Goal: Complete application form: Complete application form

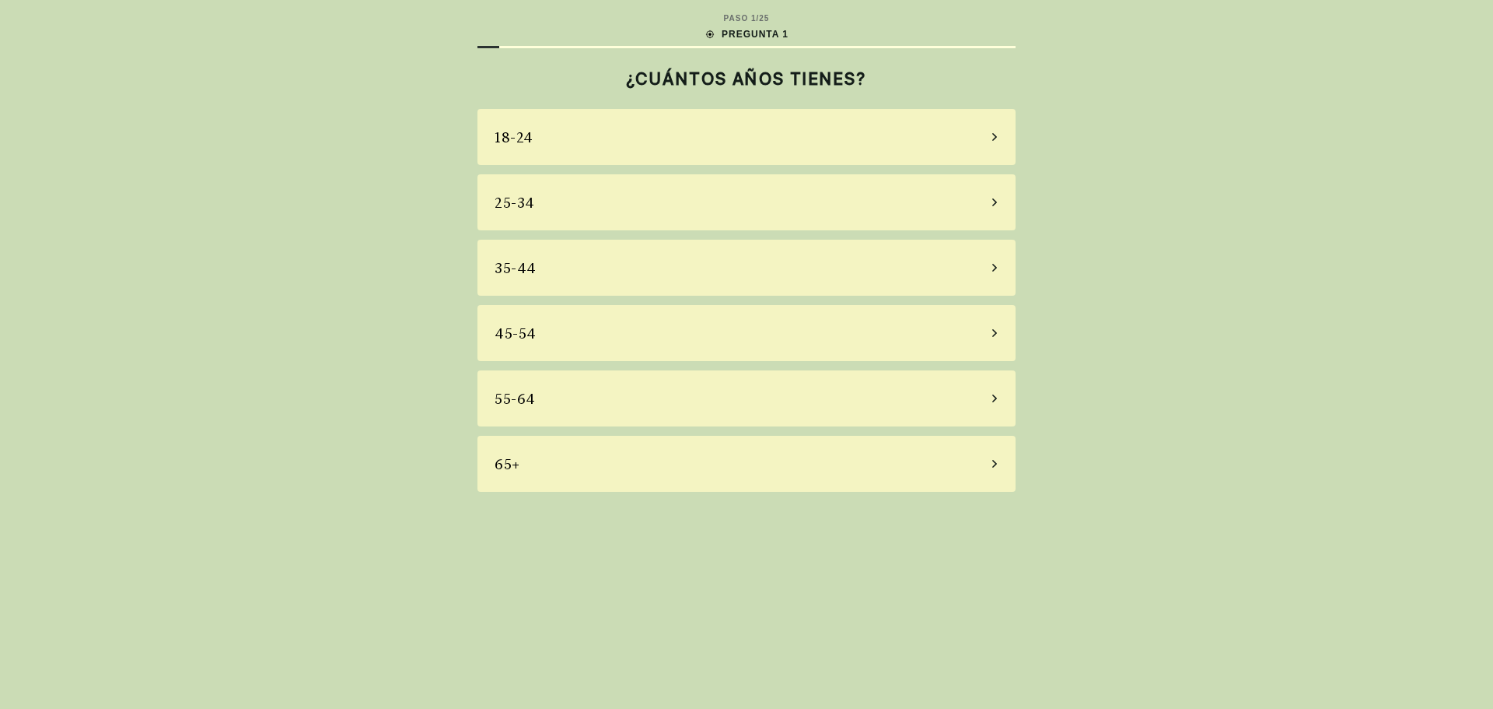
click at [580, 396] on div "55-64" at bounding box center [747, 398] width 538 height 56
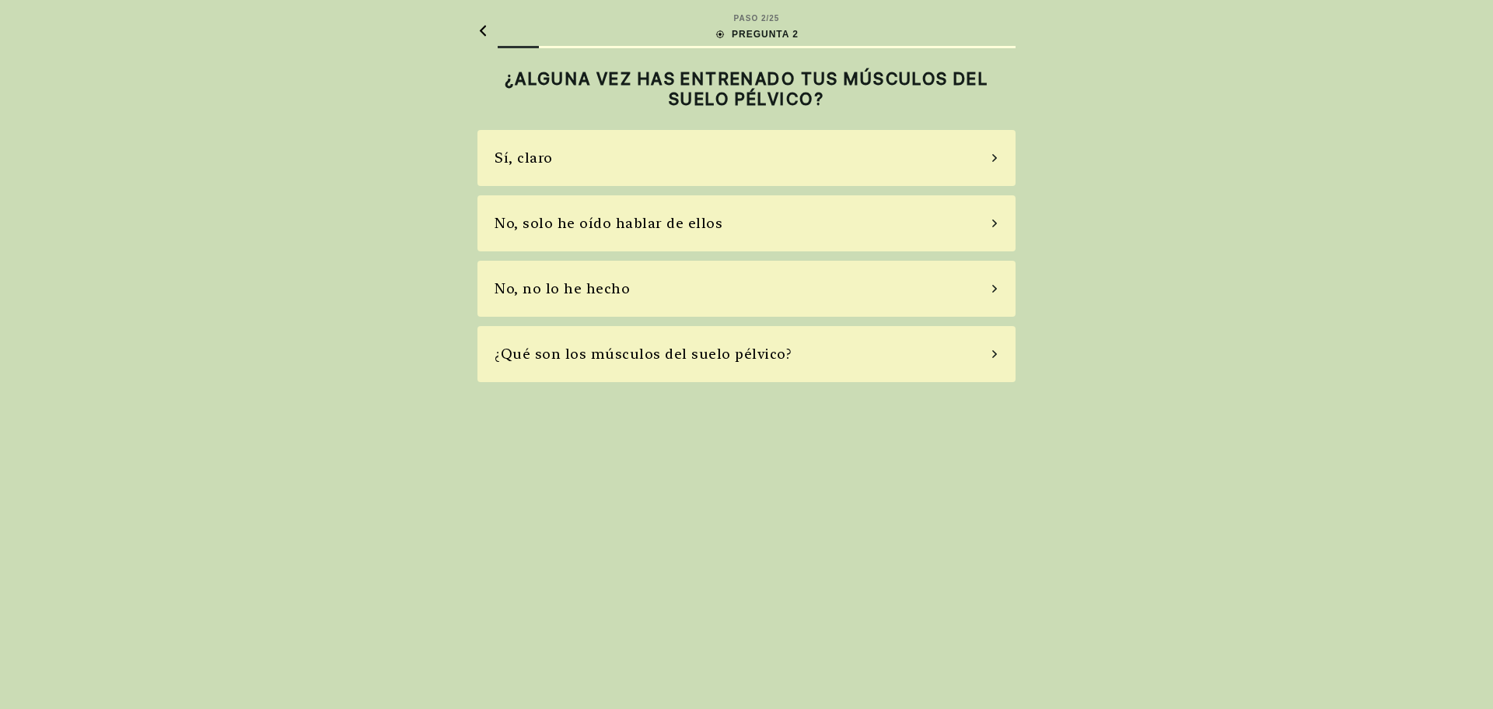
click at [604, 162] on div "Sí, claro" at bounding box center [747, 158] width 538 height 56
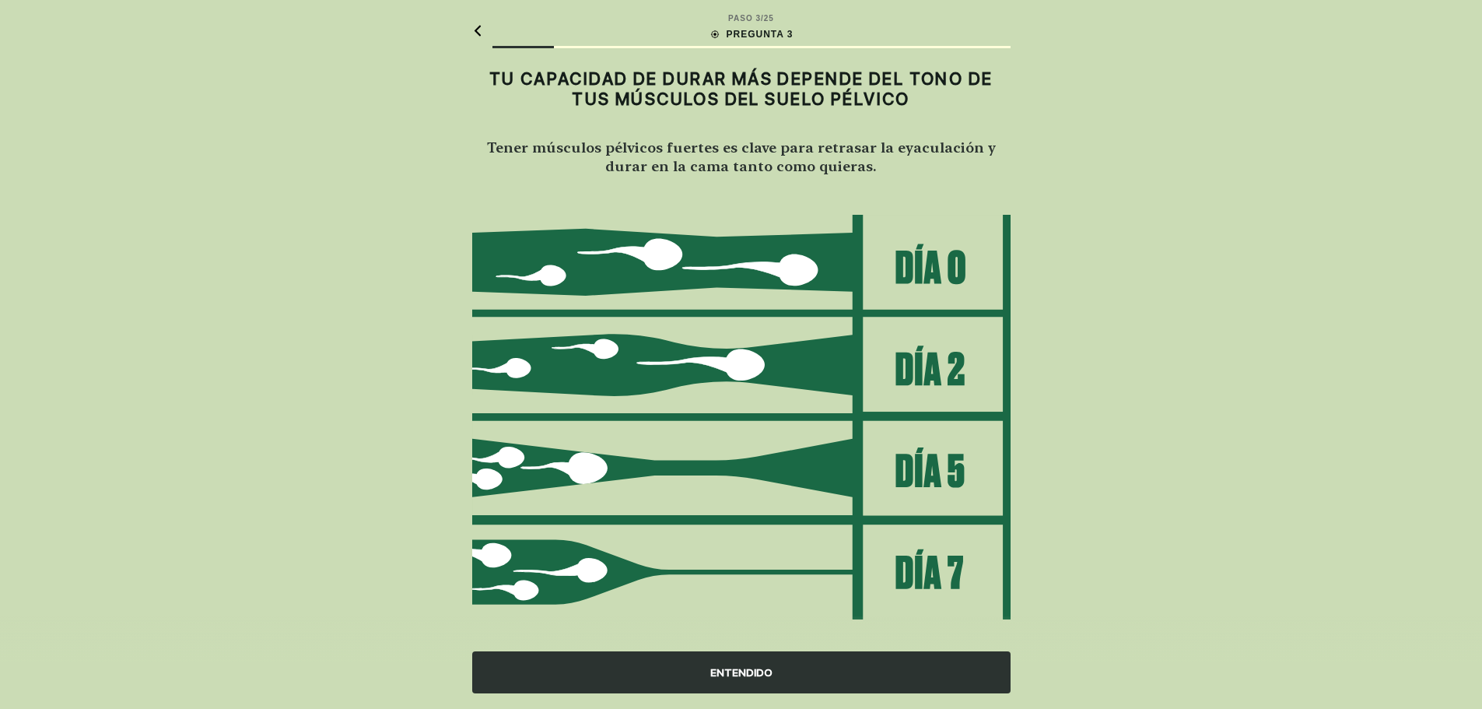
click at [723, 677] on div "ENTENDIDO" at bounding box center [741, 672] width 538 height 42
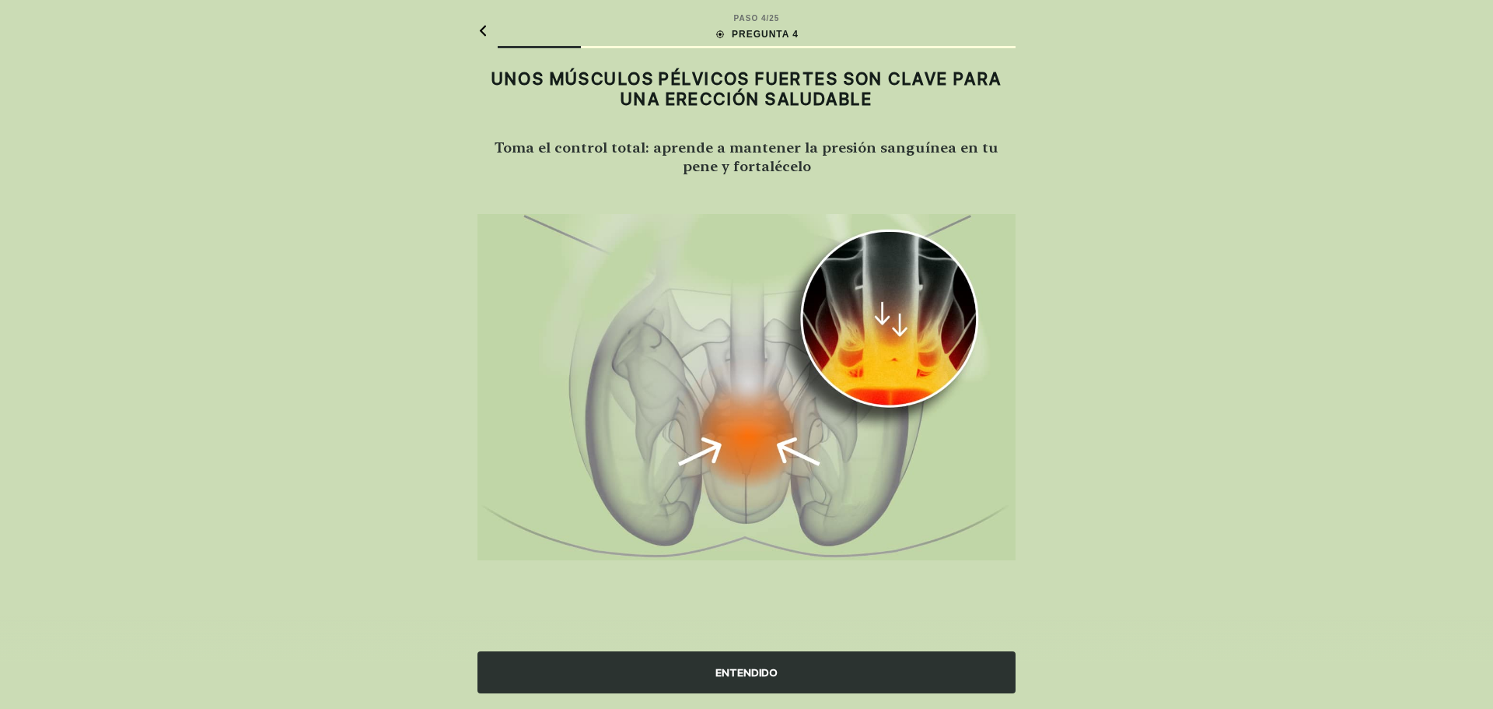
click at [751, 678] on div "ENTENDIDO" at bounding box center [747, 672] width 538 height 42
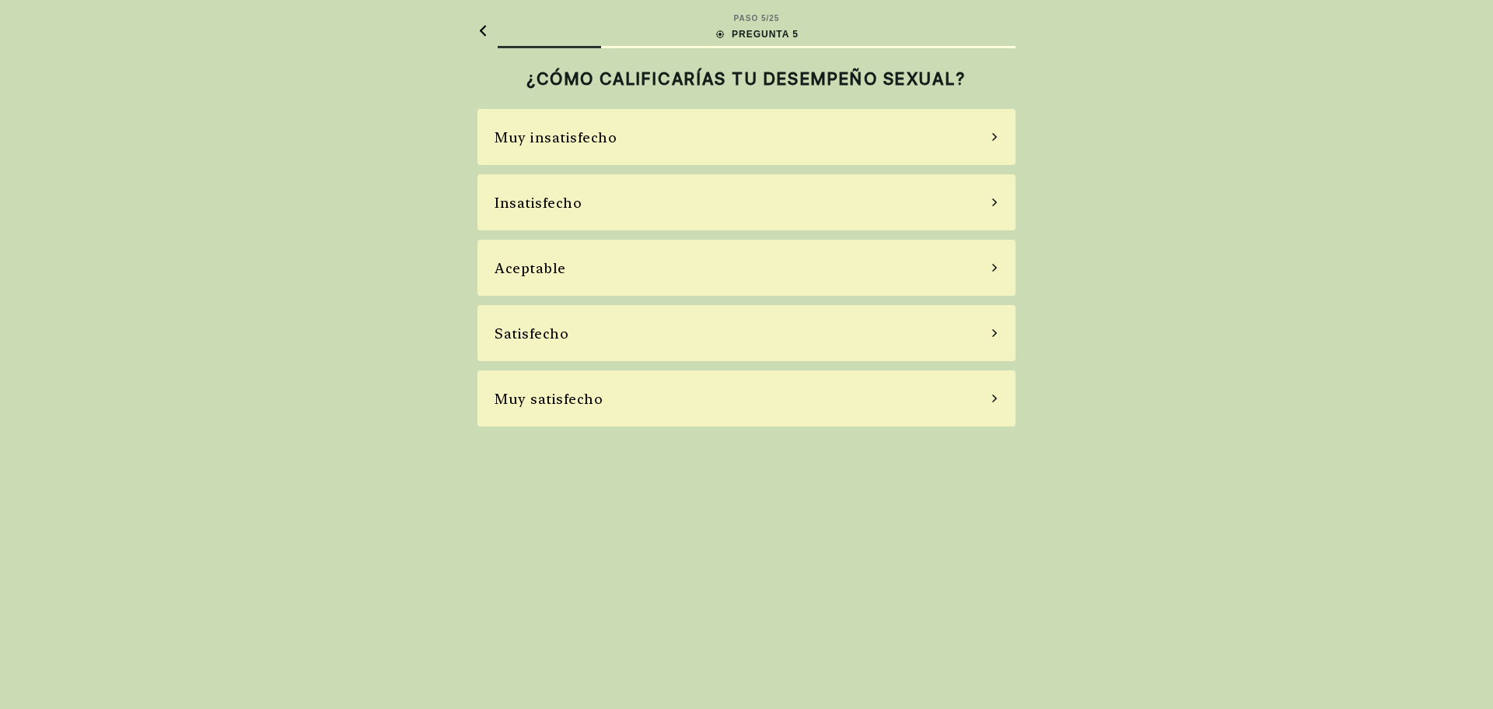
click at [708, 136] on div "Muy insatisfecho" at bounding box center [747, 137] width 538 height 56
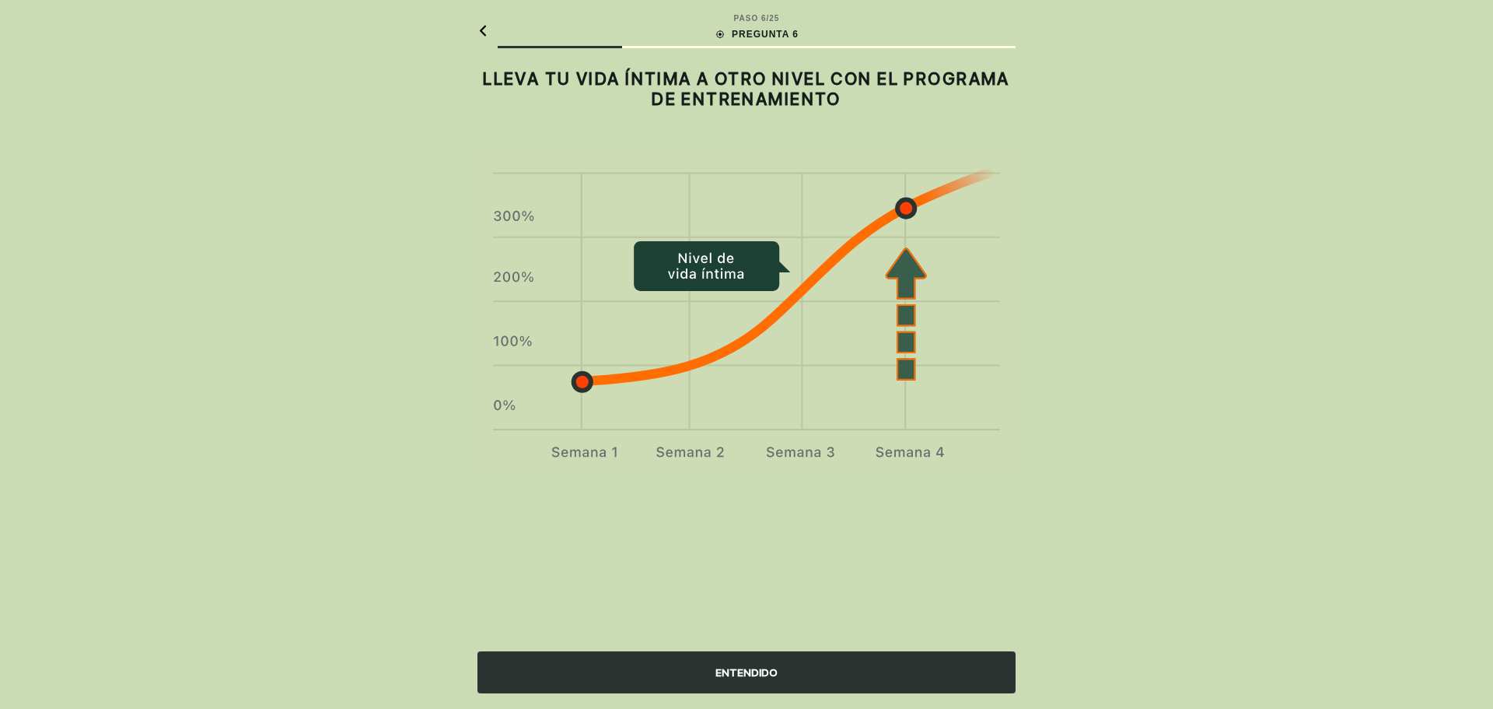
click at [804, 669] on div "ENTENDIDO" at bounding box center [747, 672] width 538 height 42
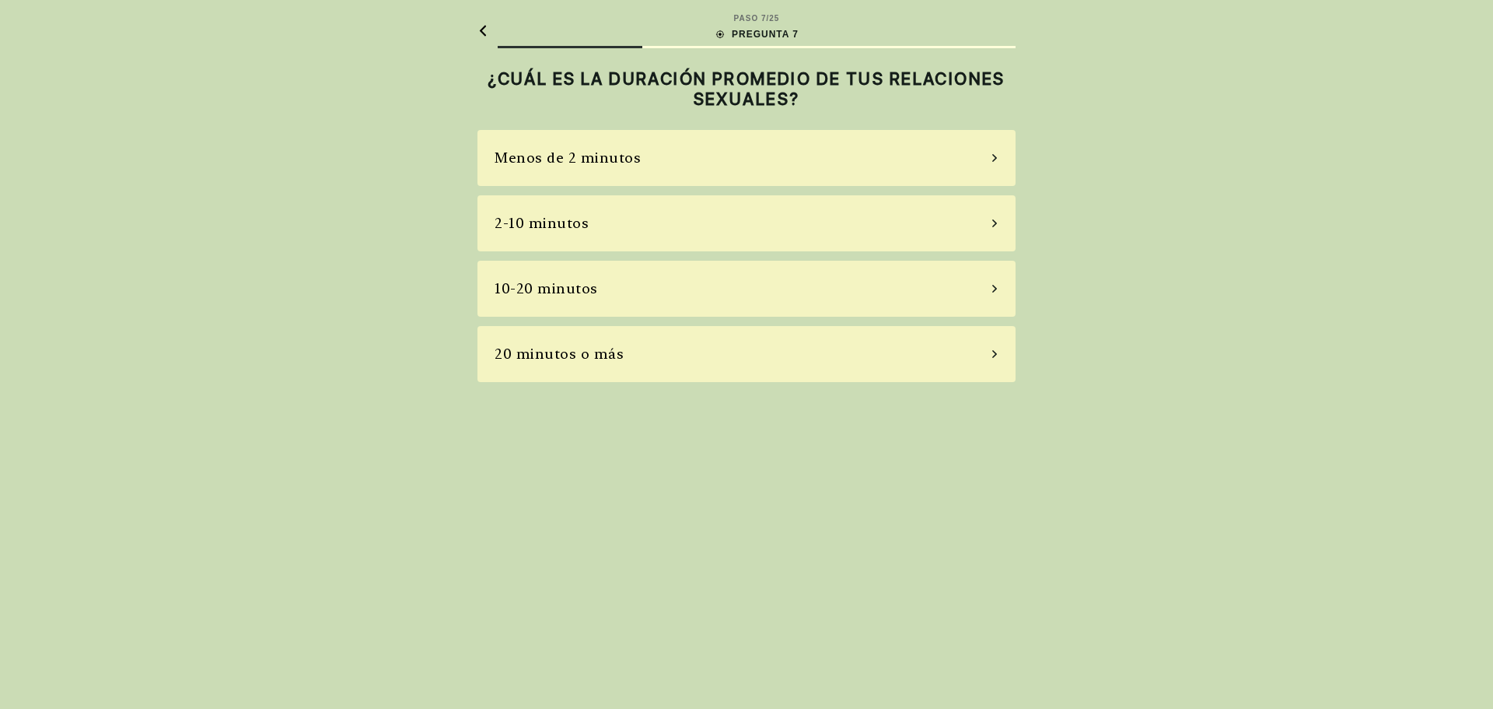
click at [689, 361] on div "20 minutos o más" at bounding box center [747, 354] width 538 height 56
click at [790, 163] on div "Nunca" at bounding box center [747, 158] width 538 height 56
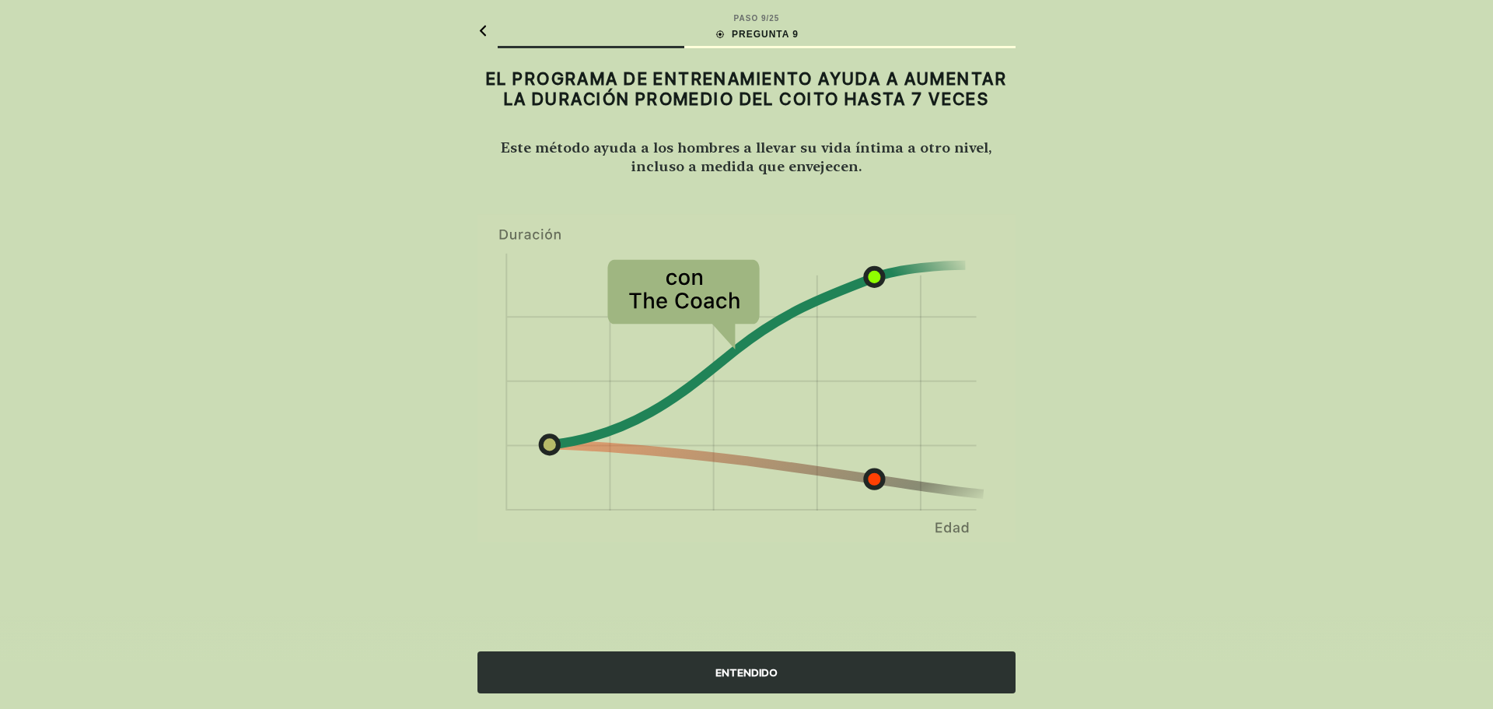
click at [760, 670] on div "ENTENDIDO" at bounding box center [747, 672] width 538 height 42
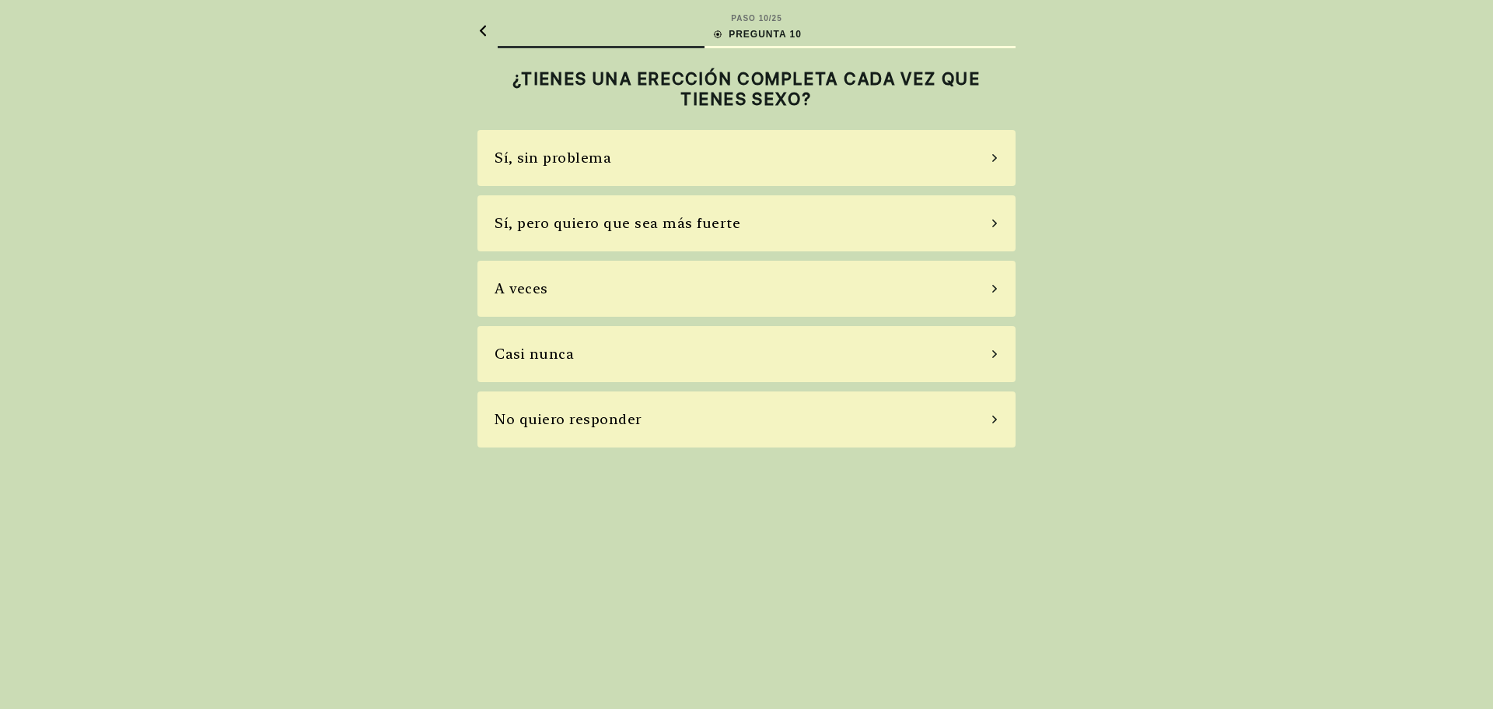
click at [687, 352] on div "Casi nunca" at bounding box center [747, 354] width 538 height 56
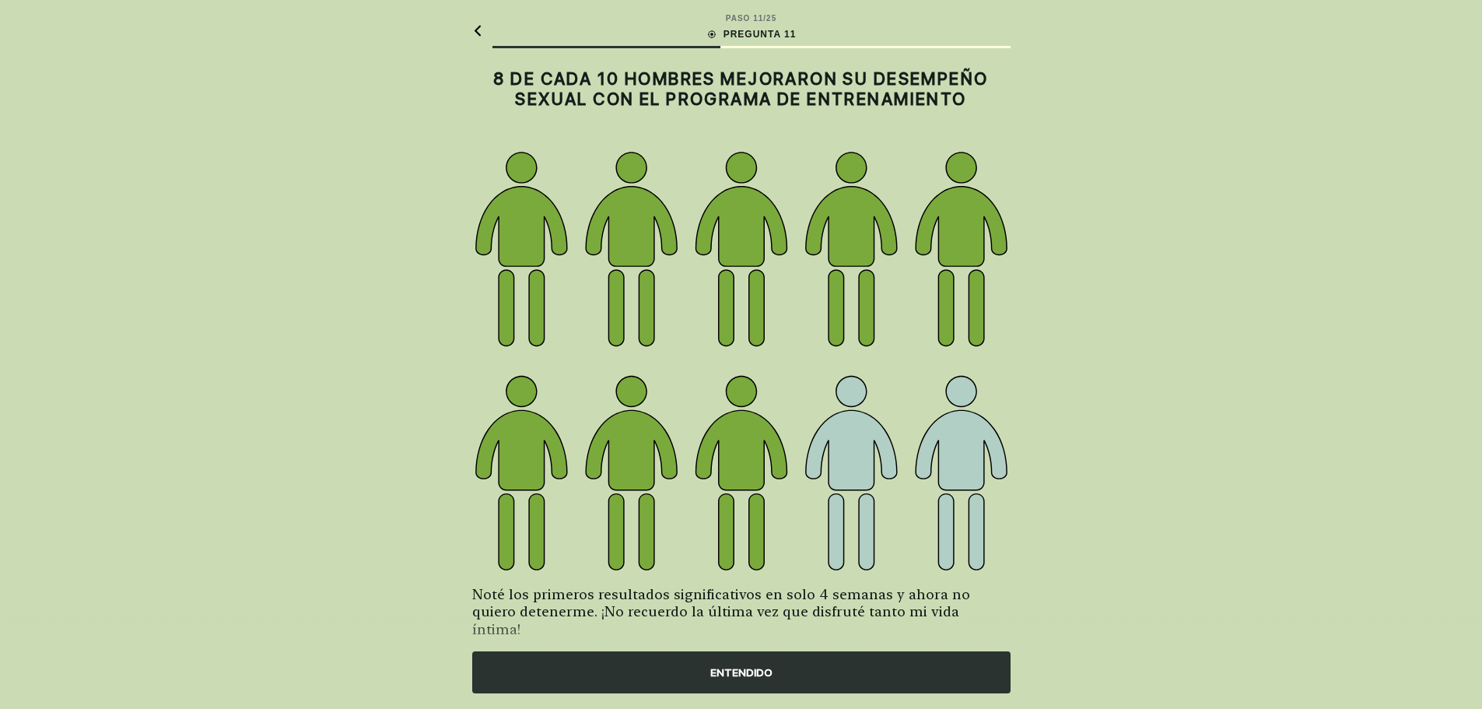
click at [766, 665] on div "ENTENDIDO" at bounding box center [741, 672] width 538 height 42
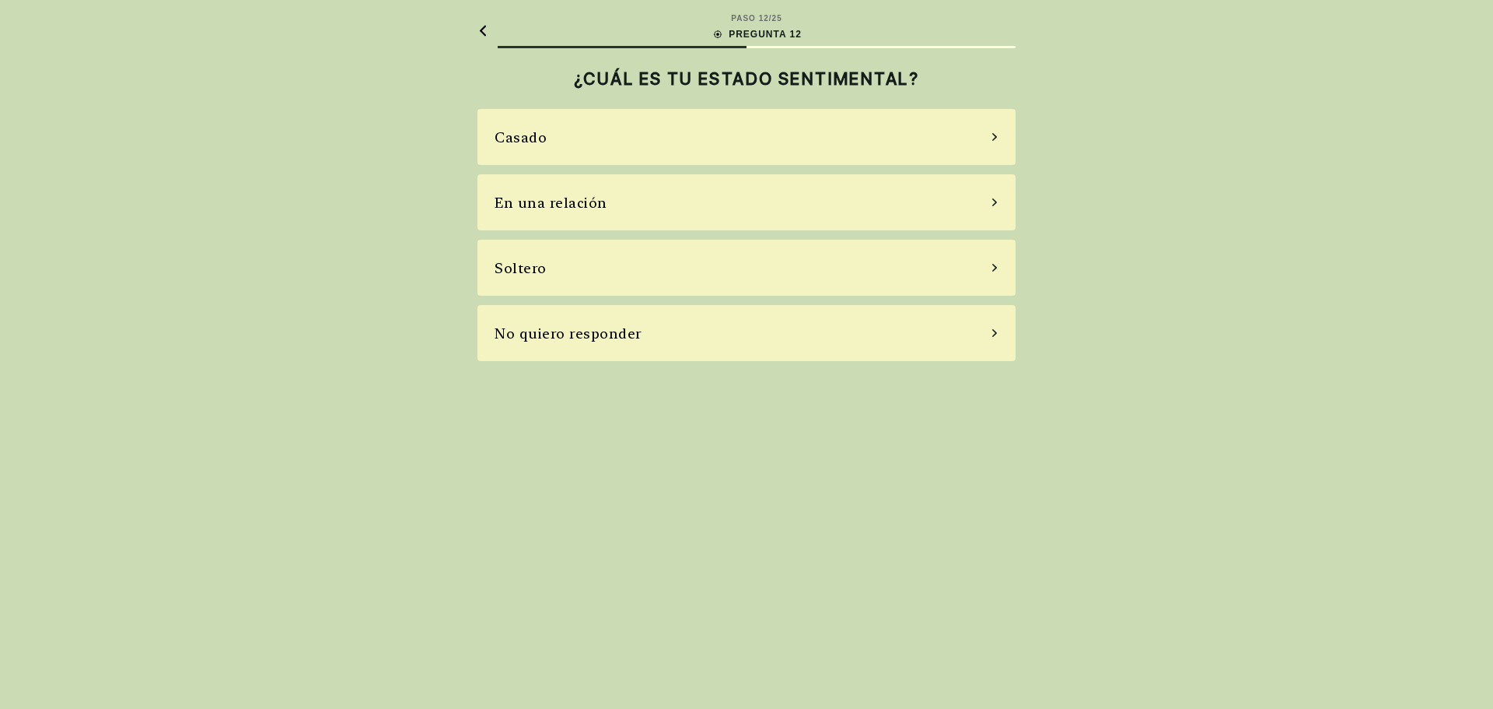
click at [647, 271] on div "Soltero" at bounding box center [747, 268] width 538 height 56
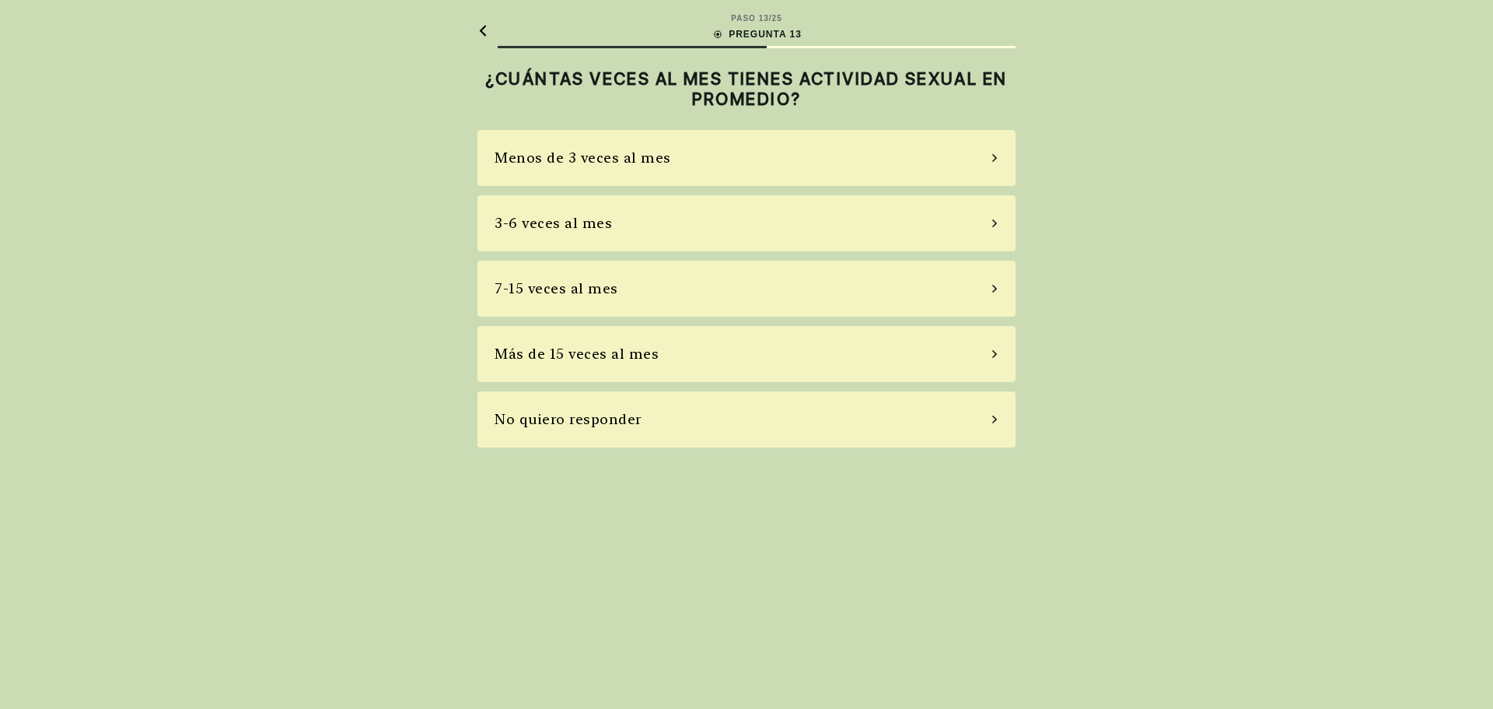
click at [736, 163] on div "Menos de 3 veces al mes" at bounding box center [747, 158] width 538 height 56
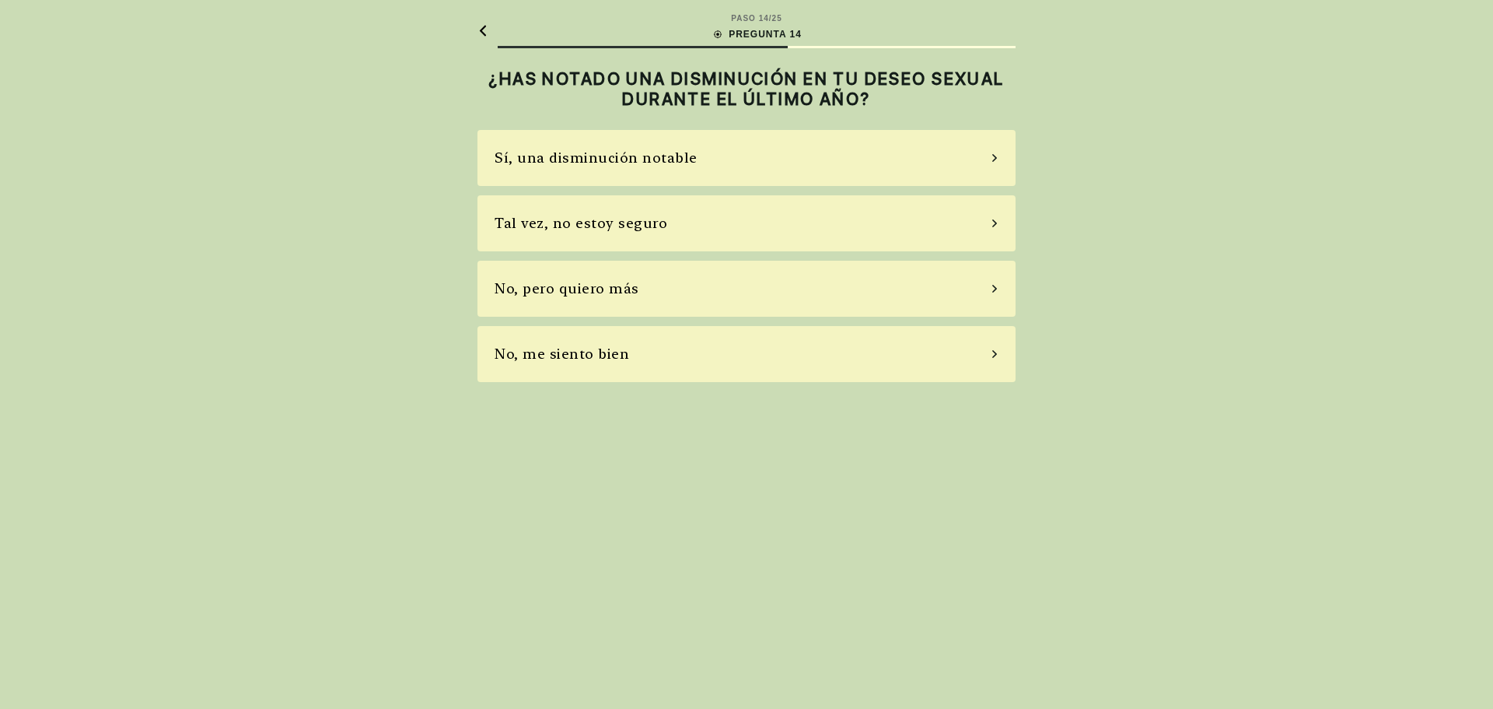
click at [700, 292] on div "No, pero quiero más" at bounding box center [747, 289] width 538 height 56
click at [753, 225] on div "Sí, uso pastillas de vez en cuando" at bounding box center [747, 223] width 538 height 56
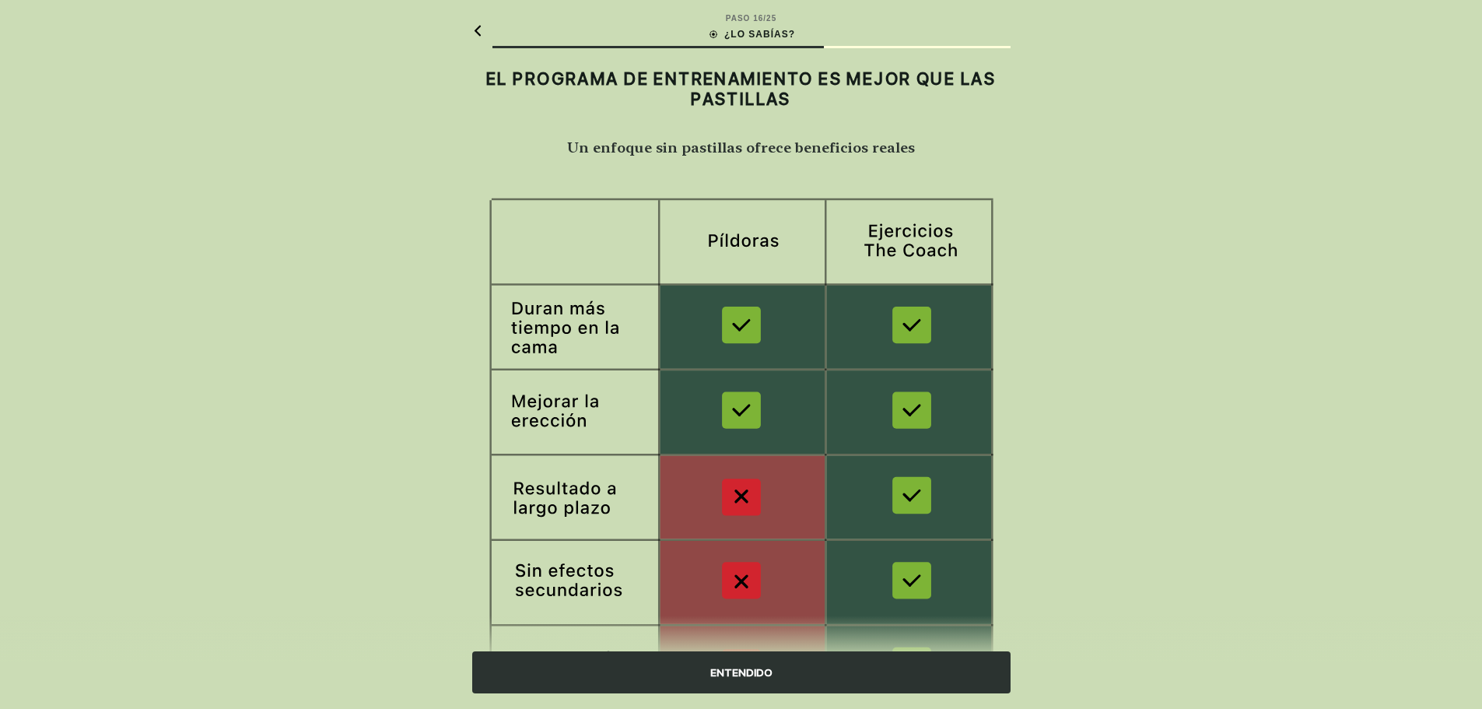
click at [719, 670] on div "ENTENDIDO" at bounding box center [741, 672] width 538 height 42
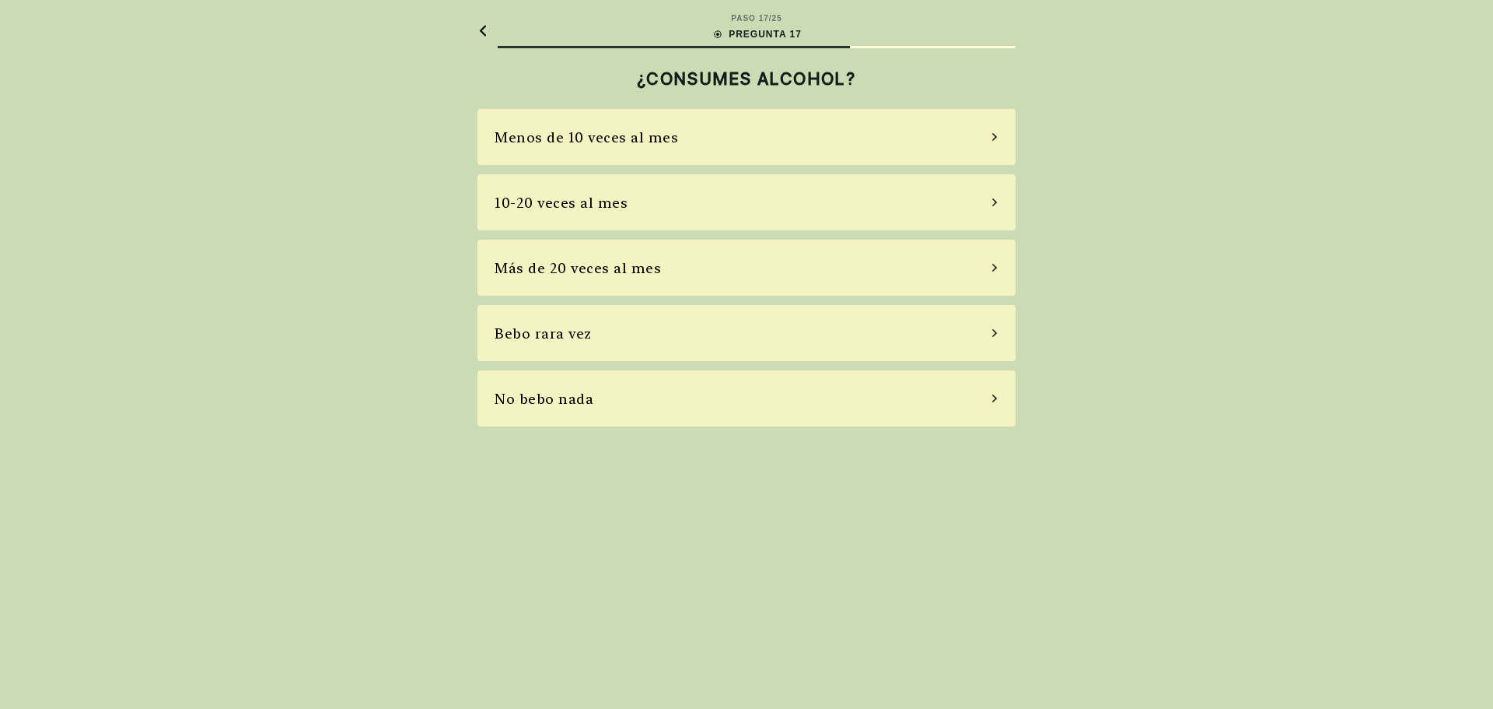
click at [700, 208] on div "10-20 veces al mes" at bounding box center [747, 202] width 538 height 56
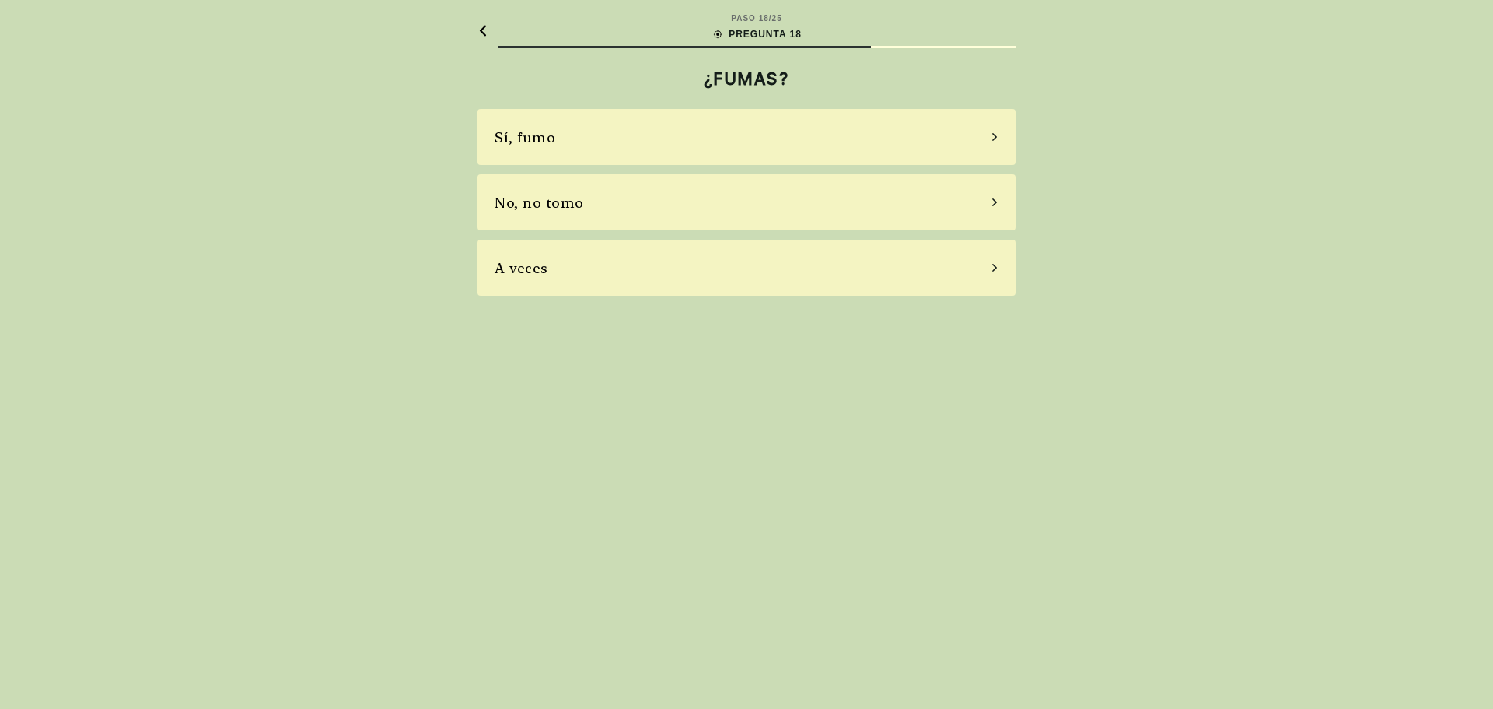
click at [707, 200] on div "No, no tomo" at bounding box center [747, 202] width 538 height 56
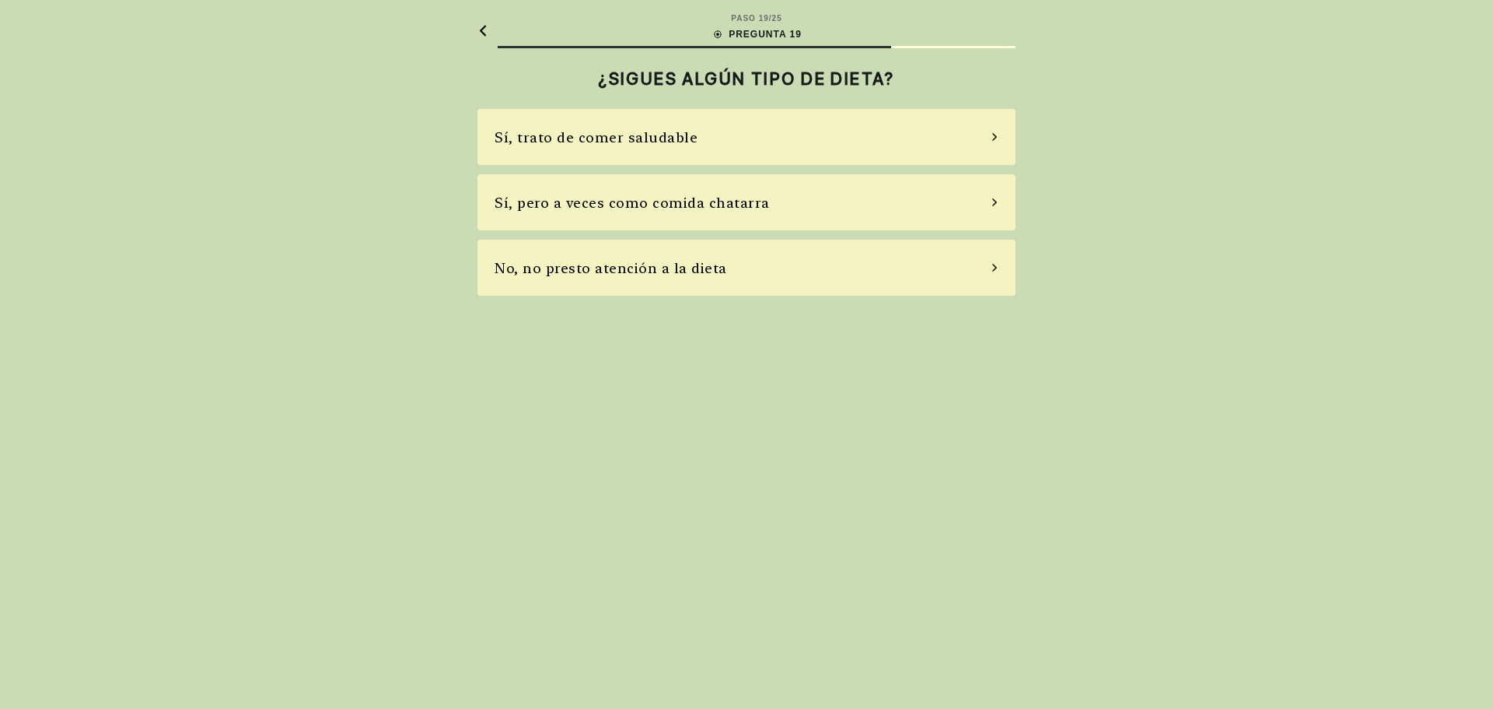
click at [738, 128] on div "Sí, trato de comer saludable" at bounding box center [747, 137] width 538 height 56
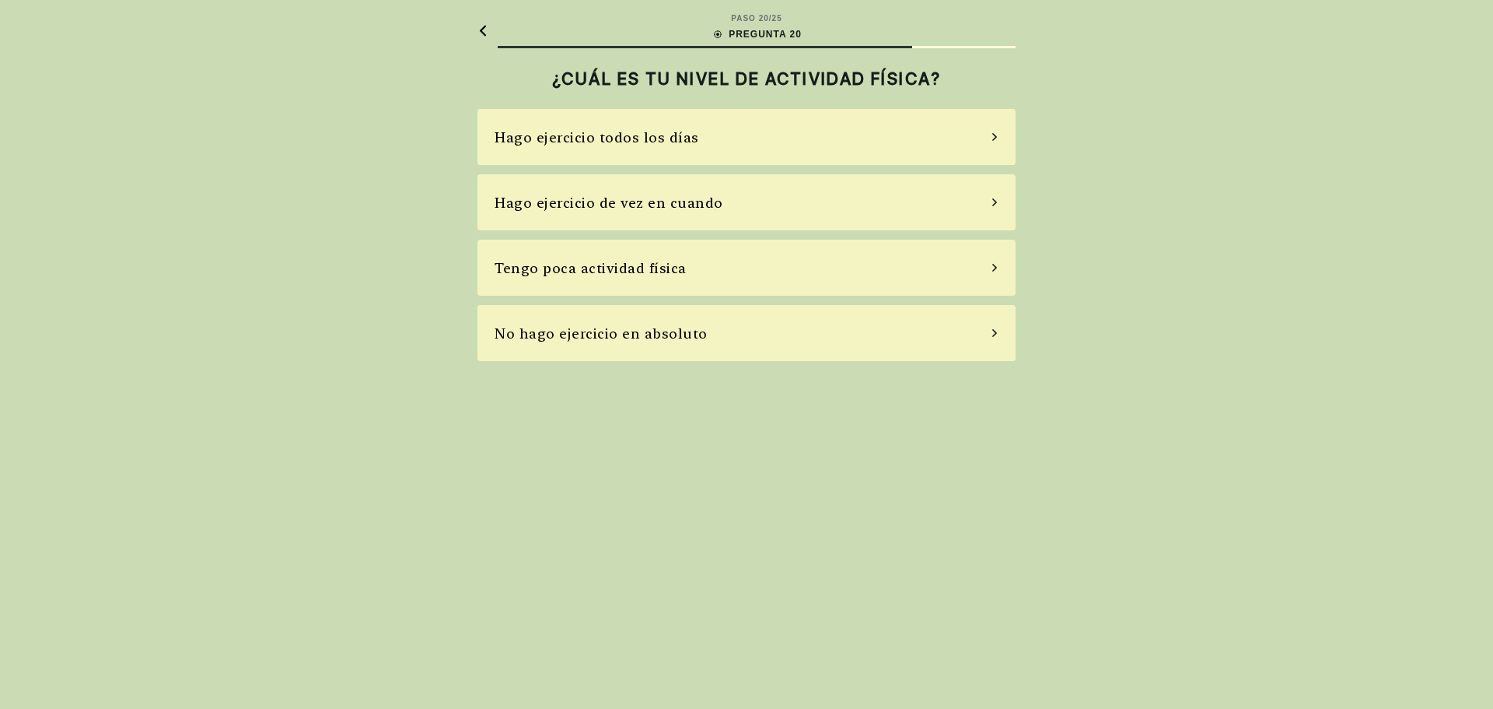
click at [743, 131] on div "Hago ejercicio todos los días" at bounding box center [747, 137] width 538 height 56
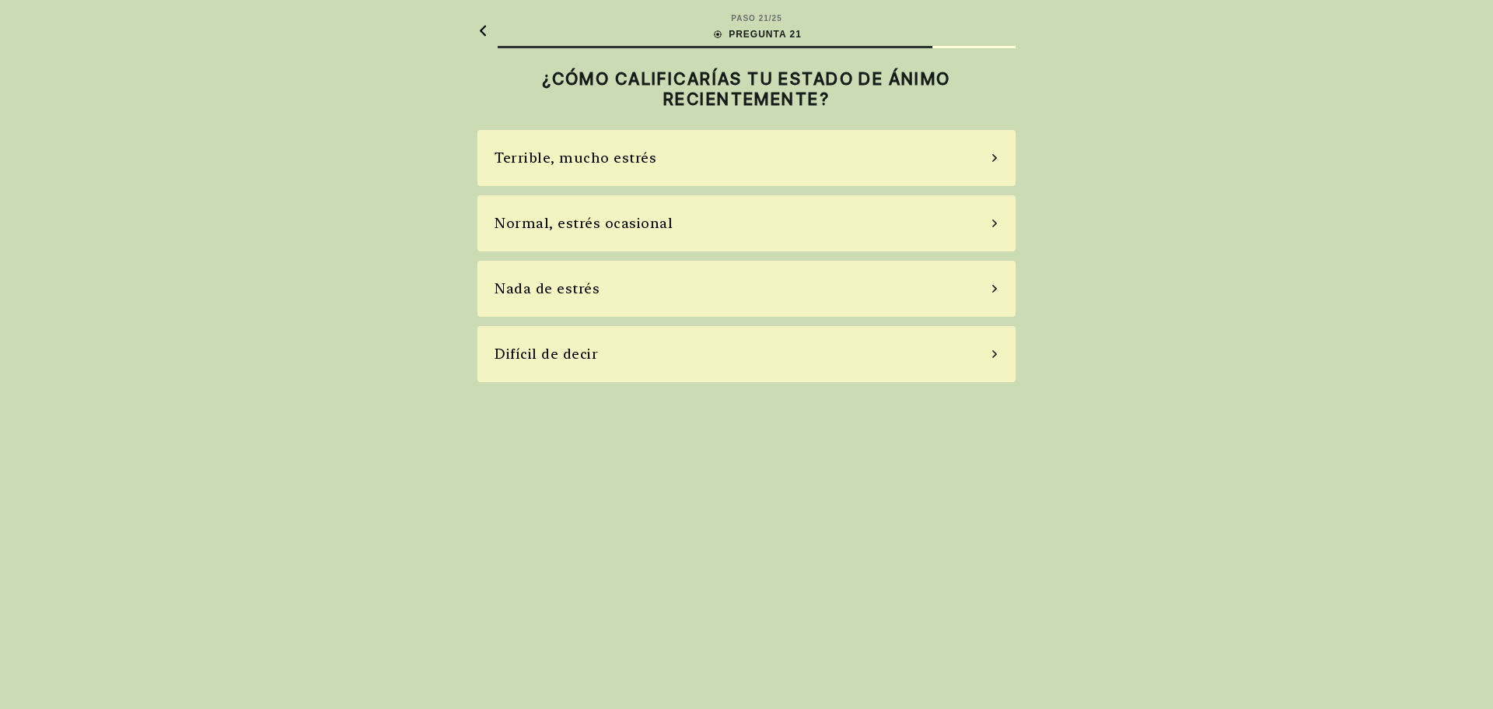
click at [737, 152] on div "Terrible, mucho estrés" at bounding box center [747, 158] width 538 height 56
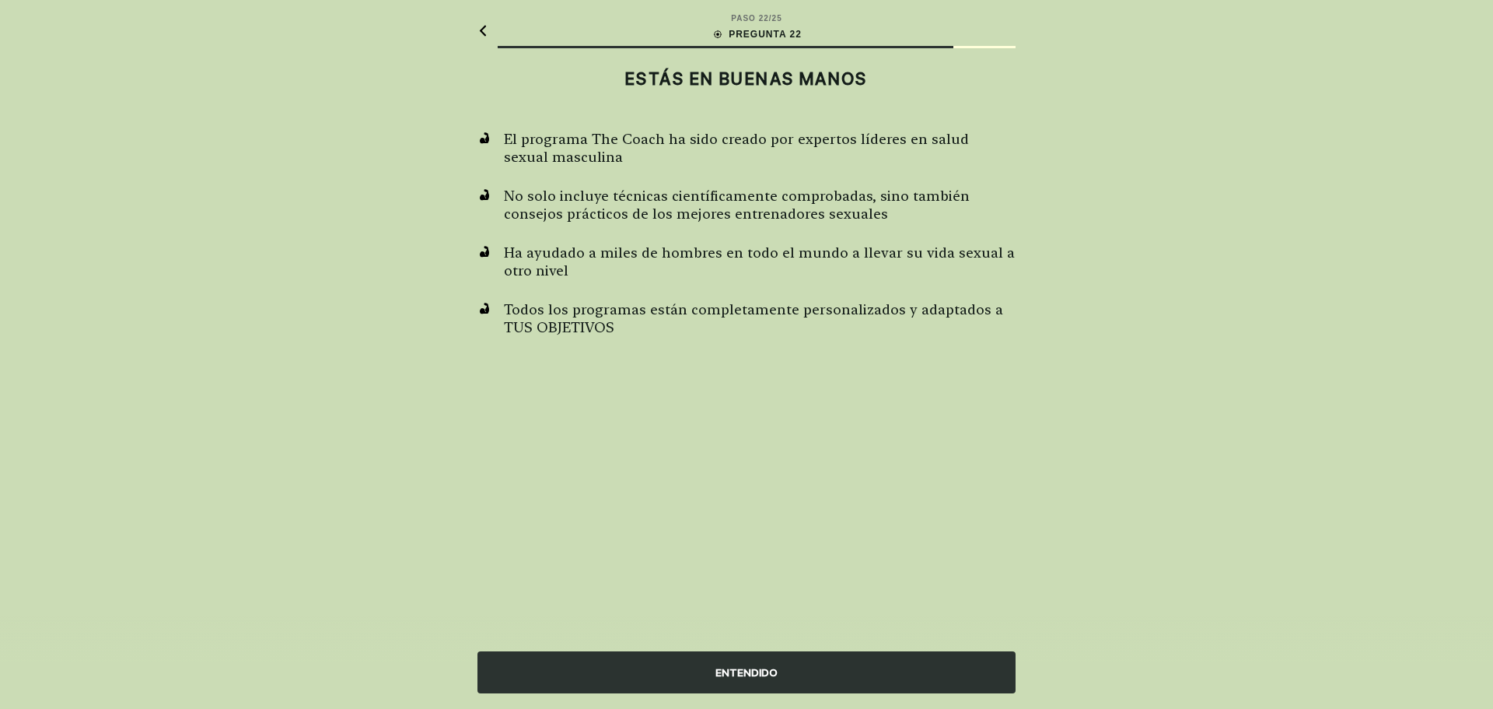
click at [762, 671] on div "ENTENDIDO" at bounding box center [747, 672] width 538 height 42
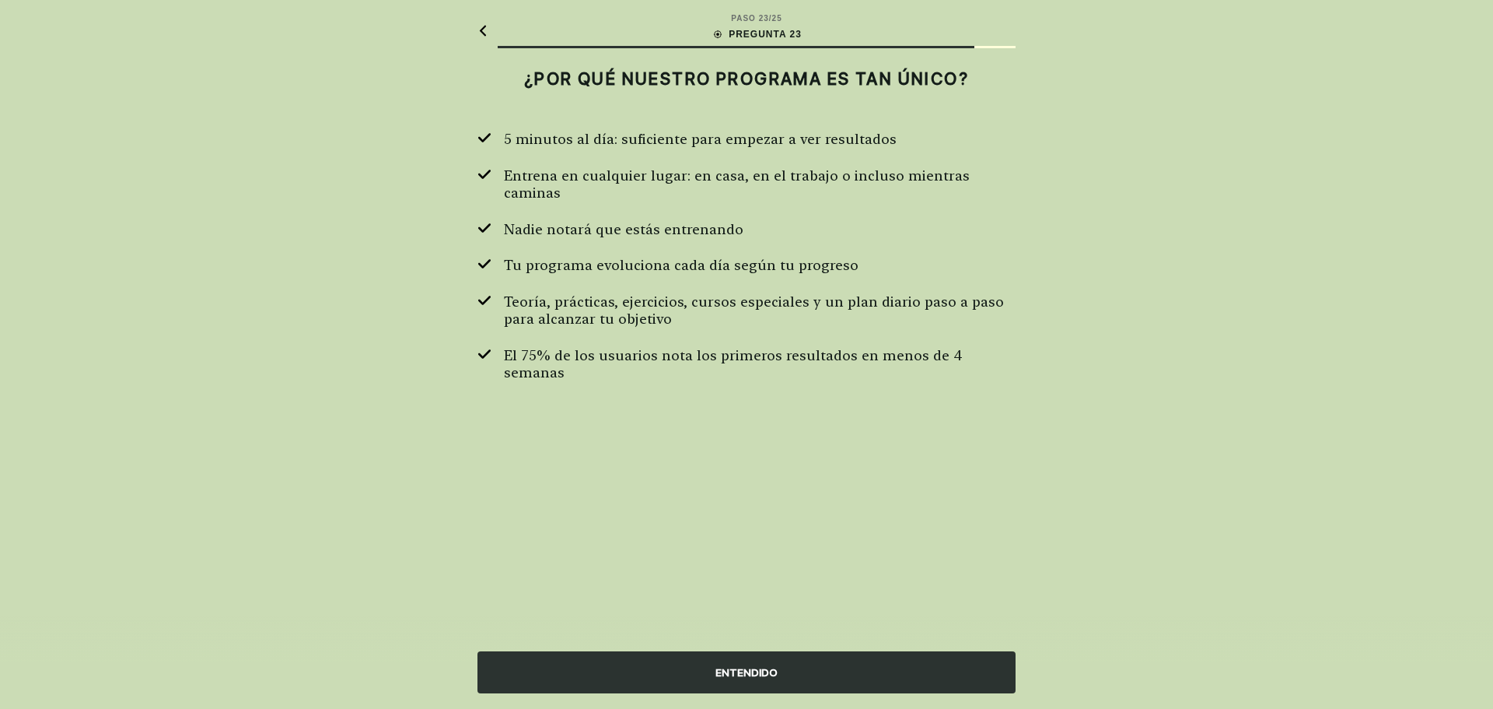
click at [762, 671] on div "ENTENDIDO" at bounding box center [747, 672] width 538 height 42
